Goal: Task Accomplishment & Management: Use online tool/utility

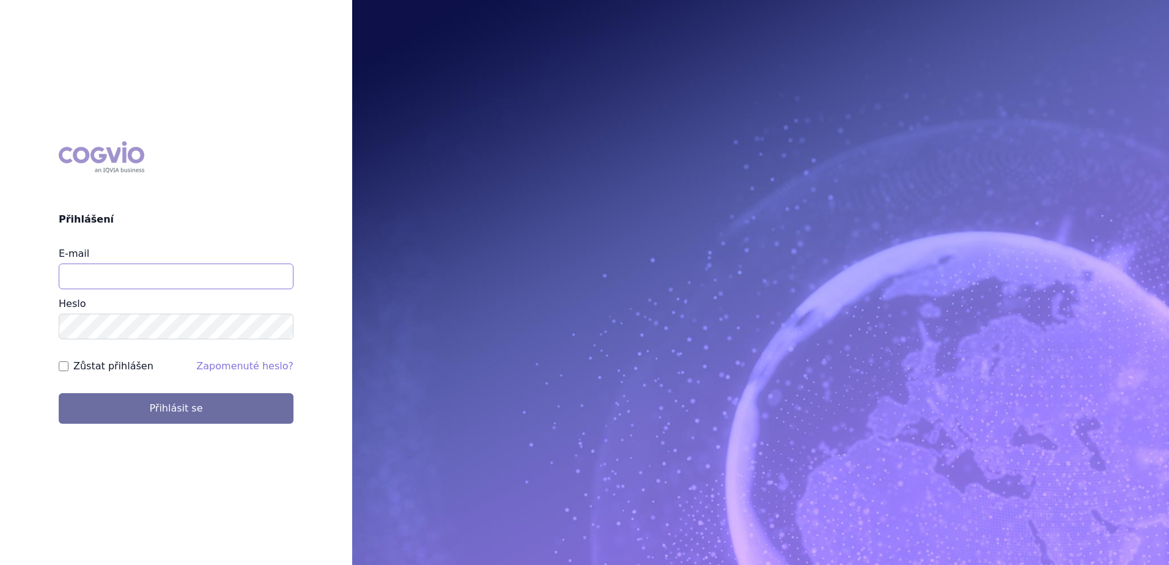
click at [98, 263] on input "E-mail" at bounding box center [176, 276] width 235 height 26
type input "Jan.strnad@ipsen.com"
click at [59, 393] on button "Přihlásit se" at bounding box center [176, 408] width 235 height 31
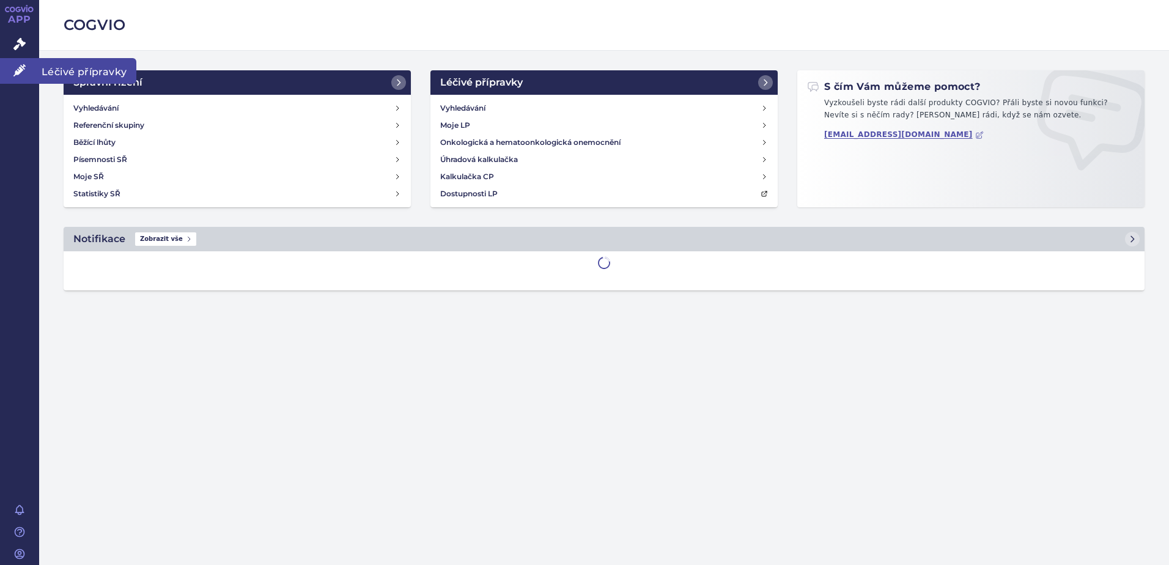
click at [68, 65] on span "Léčivé přípravky" at bounding box center [87, 71] width 97 height 26
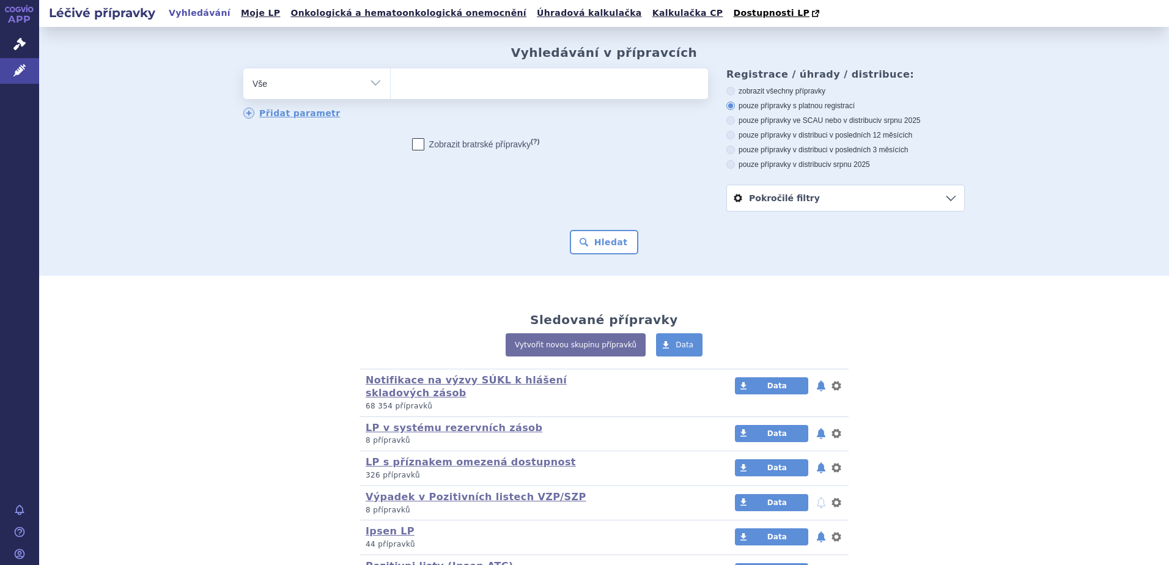
click at [648, 13] on link "Kalkulačka CP" at bounding box center [687, 13] width 78 height 17
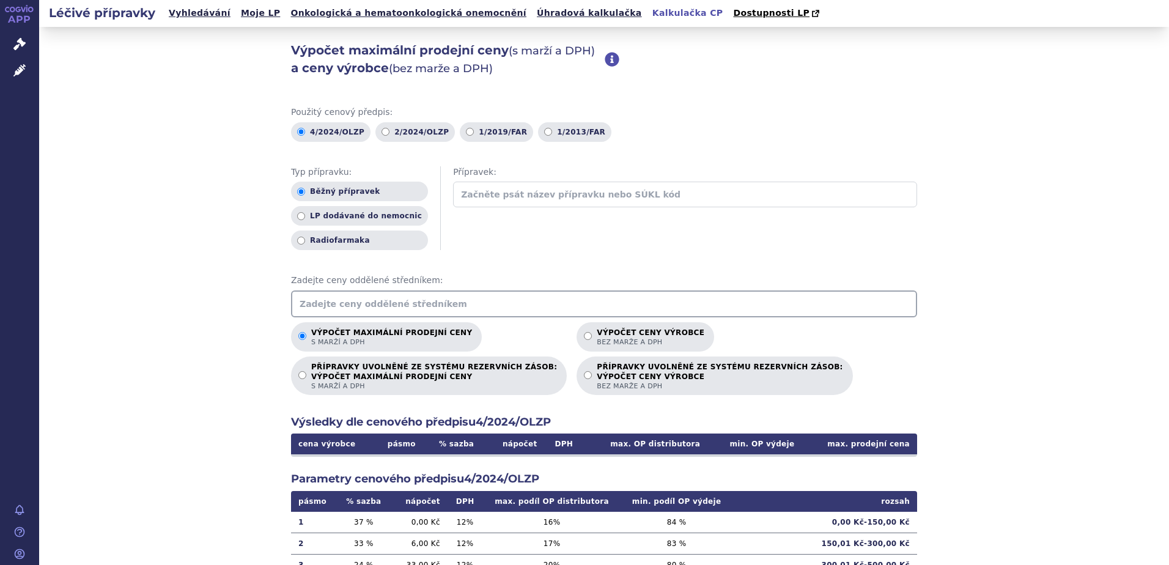
click at [401, 309] on input "text" at bounding box center [604, 303] width 626 height 27
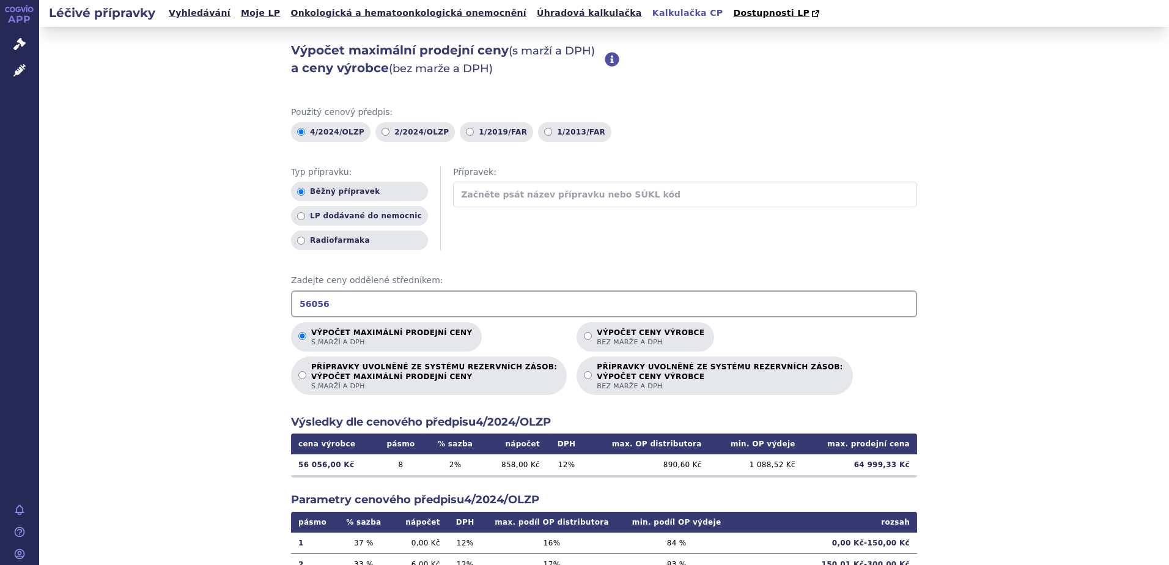
type input "56056"
click at [237, 400] on div "Výpočet maximální prodejní ceny (s marží a DPH) a ceny výrobce (bez marže a DPH…" at bounding box center [603, 383] width 1129 height 713
